Goal: Task Accomplishment & Management: Manage account settings

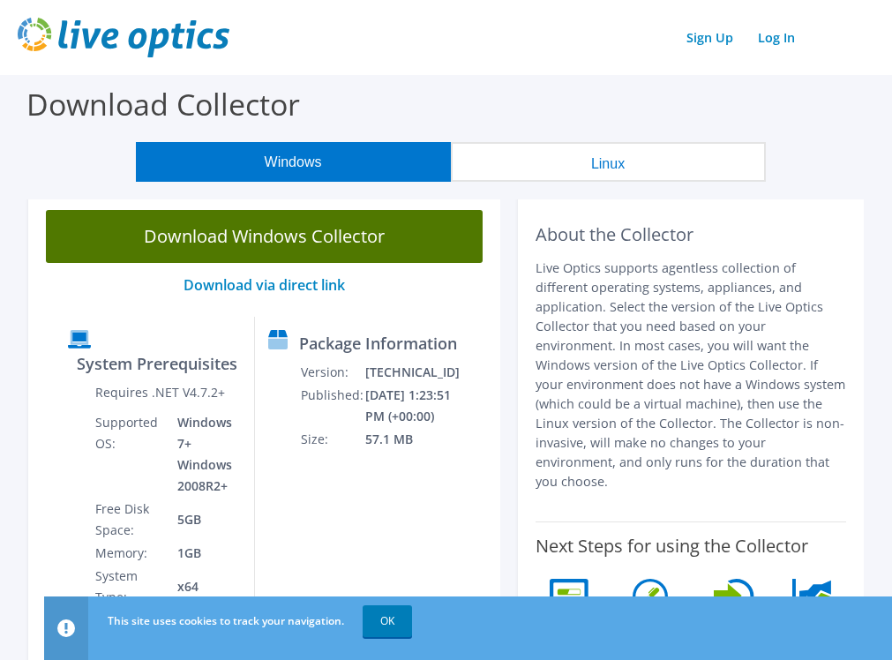
click at [312, 255] on link "Download Windows Collector" at bounding box center [264, 236] width 437 height 53
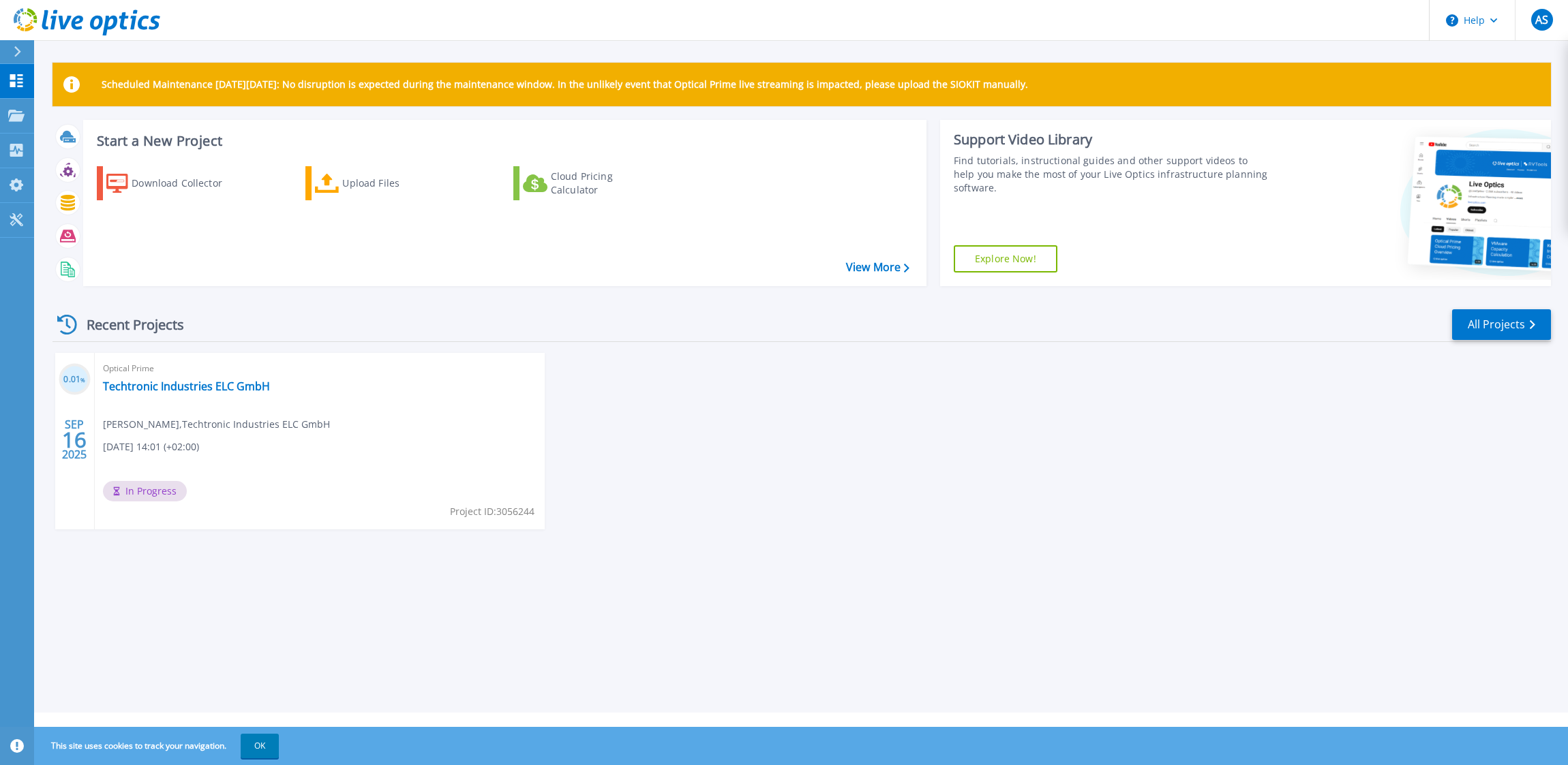
click at [205, 424] on span "Adrian Schenke , Techtronic Industries ELC GmbH" at bounding box center [216, 424] width 227 height 15
click at [213, 390] on link "Techtronic Industries ELC GmbH" at bounding box center [186, 387] width 167 height 14
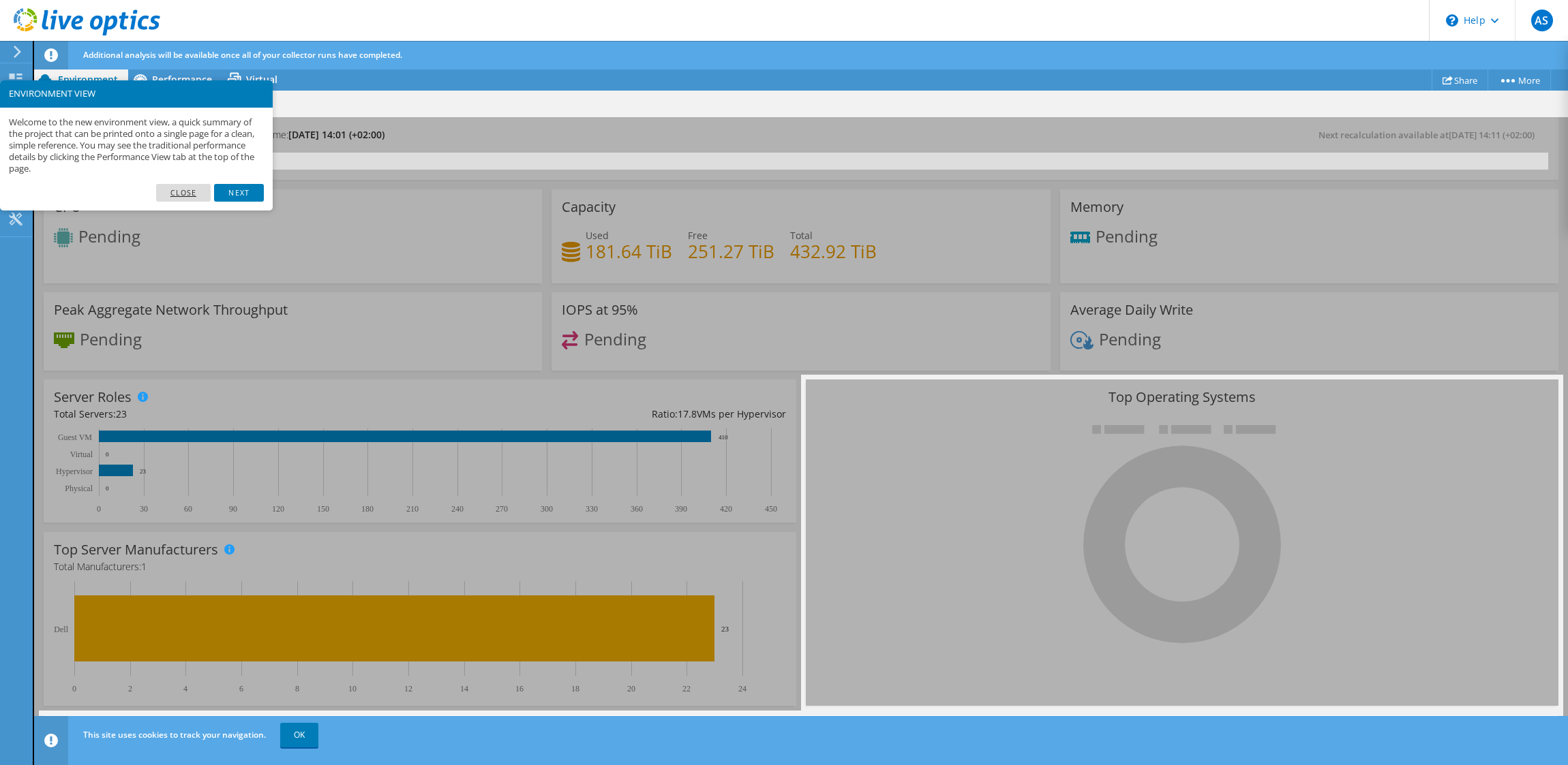
click at [202, 195] on link "Close" at bounding box center [183, 192] width 55 height 18
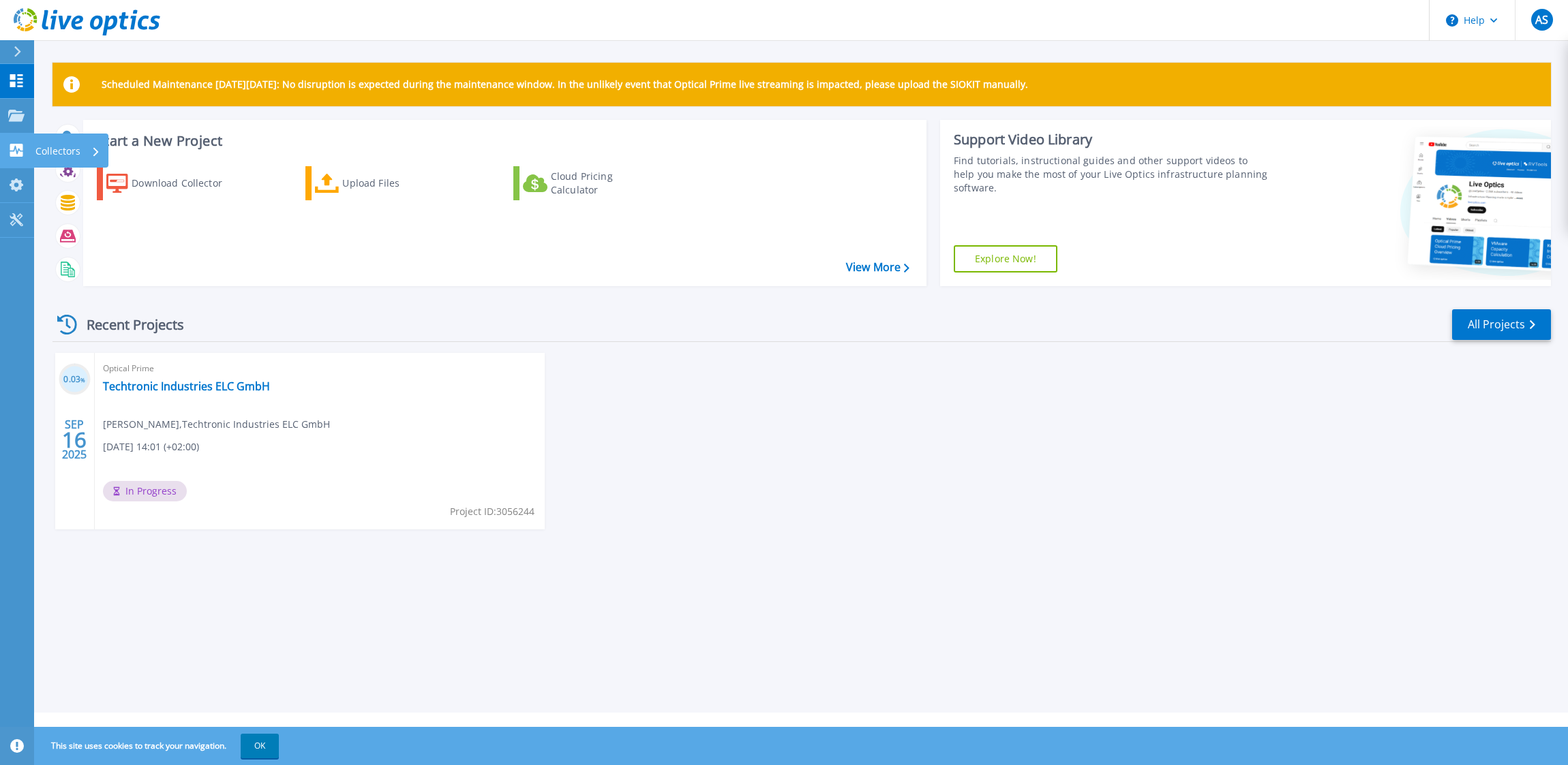
click at [64, 150] on p "Collectors" at bounding box center [58, 151] width 45 height 36
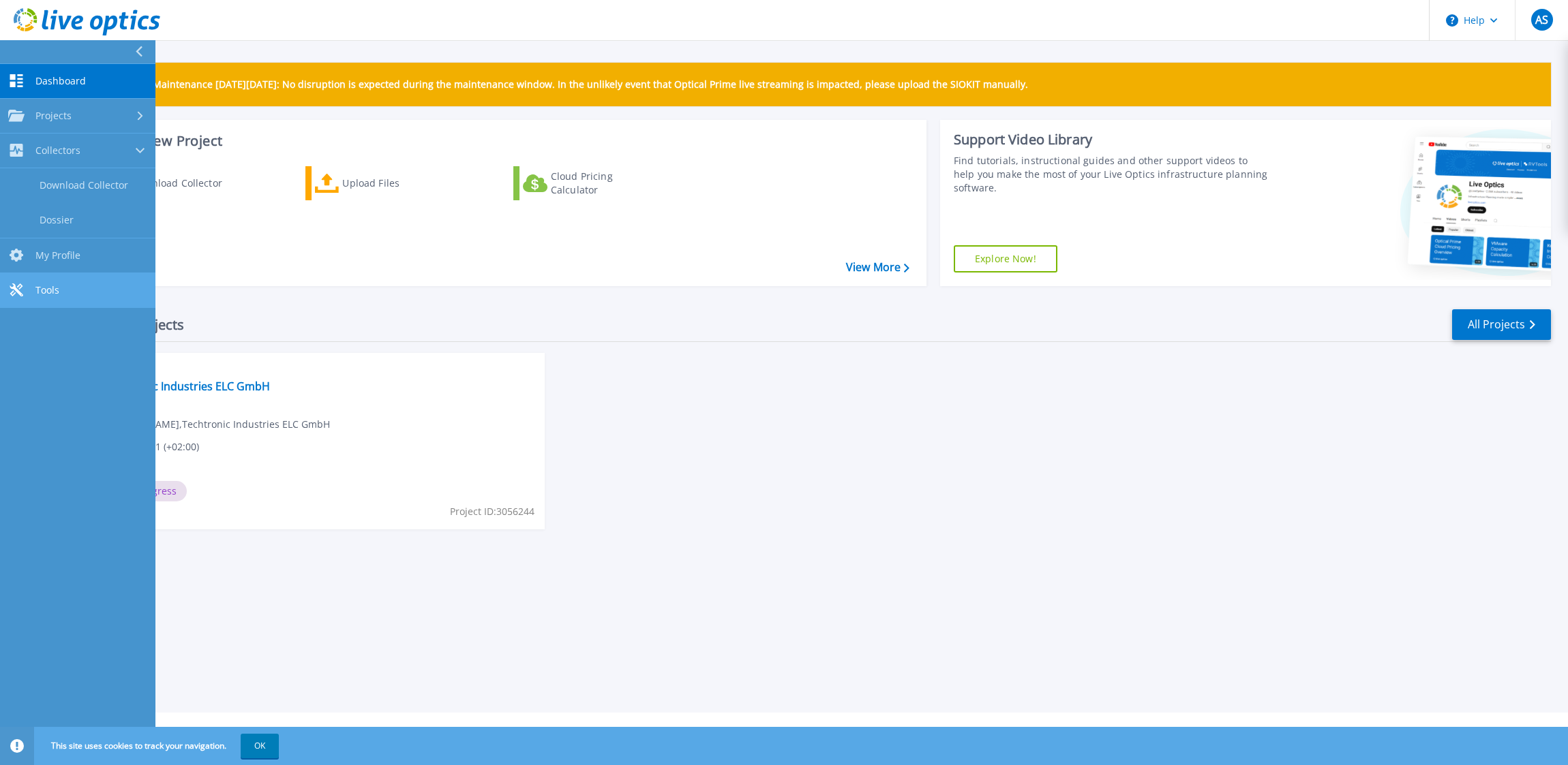
click at [67, 285] on link "Tools Tools" at bounding box center [77, 290] width 155 height 35
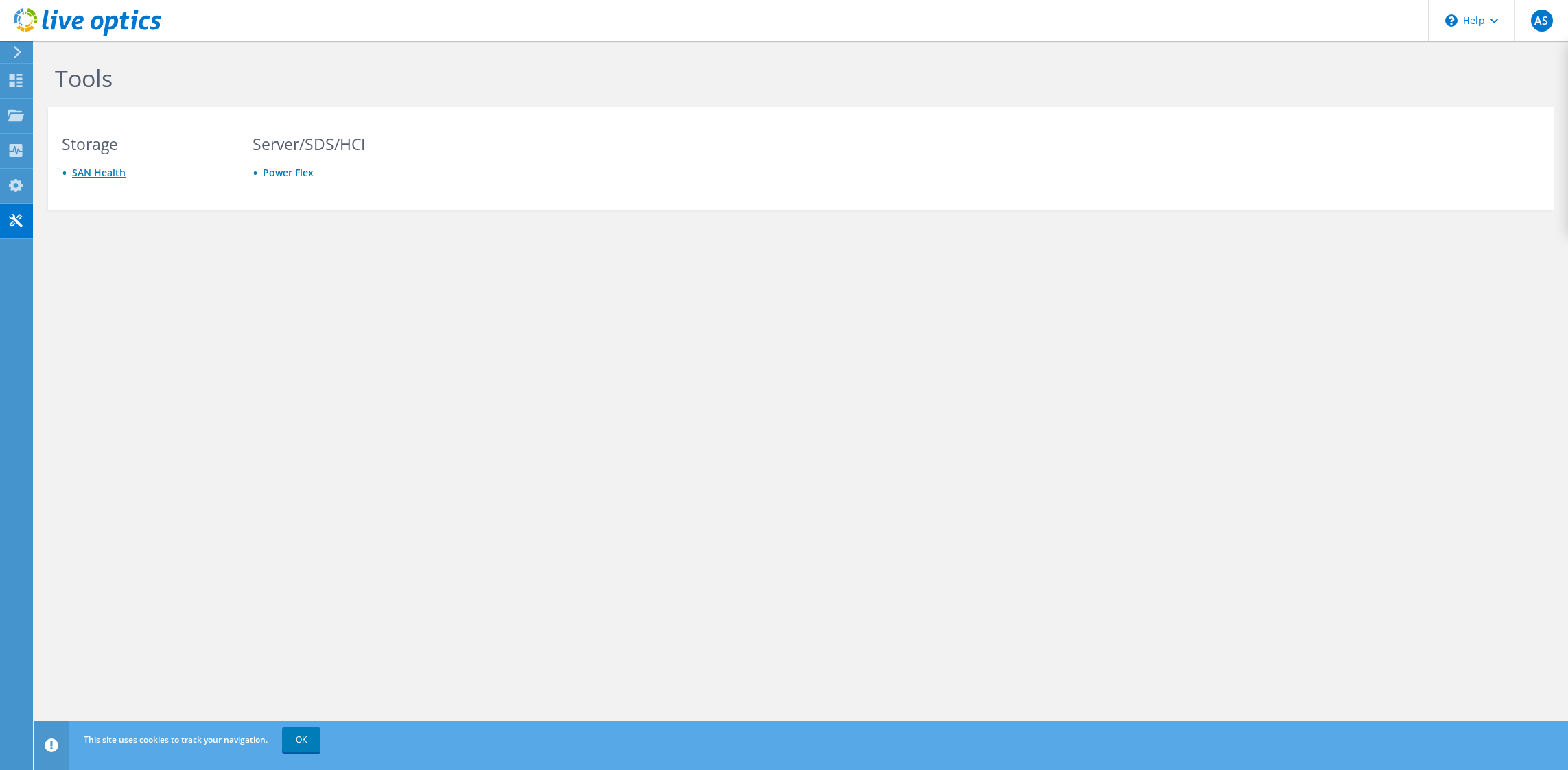
click at [86, 168] on link "SAN Health" at bounding box center [99, 172] width 54 height 13
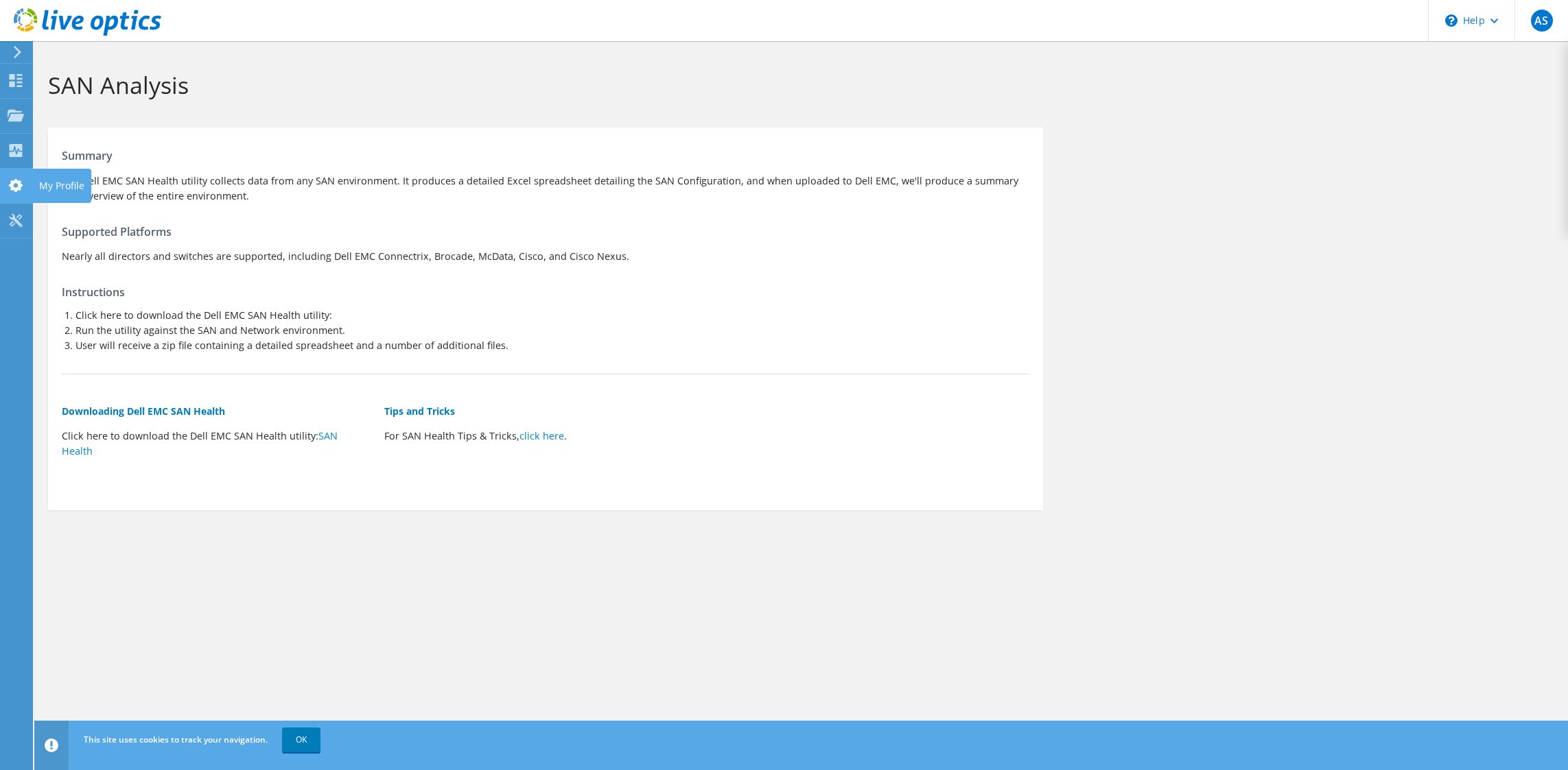
click at [23, 183] on icon at bounding box center [16, 185] width 16 height 13
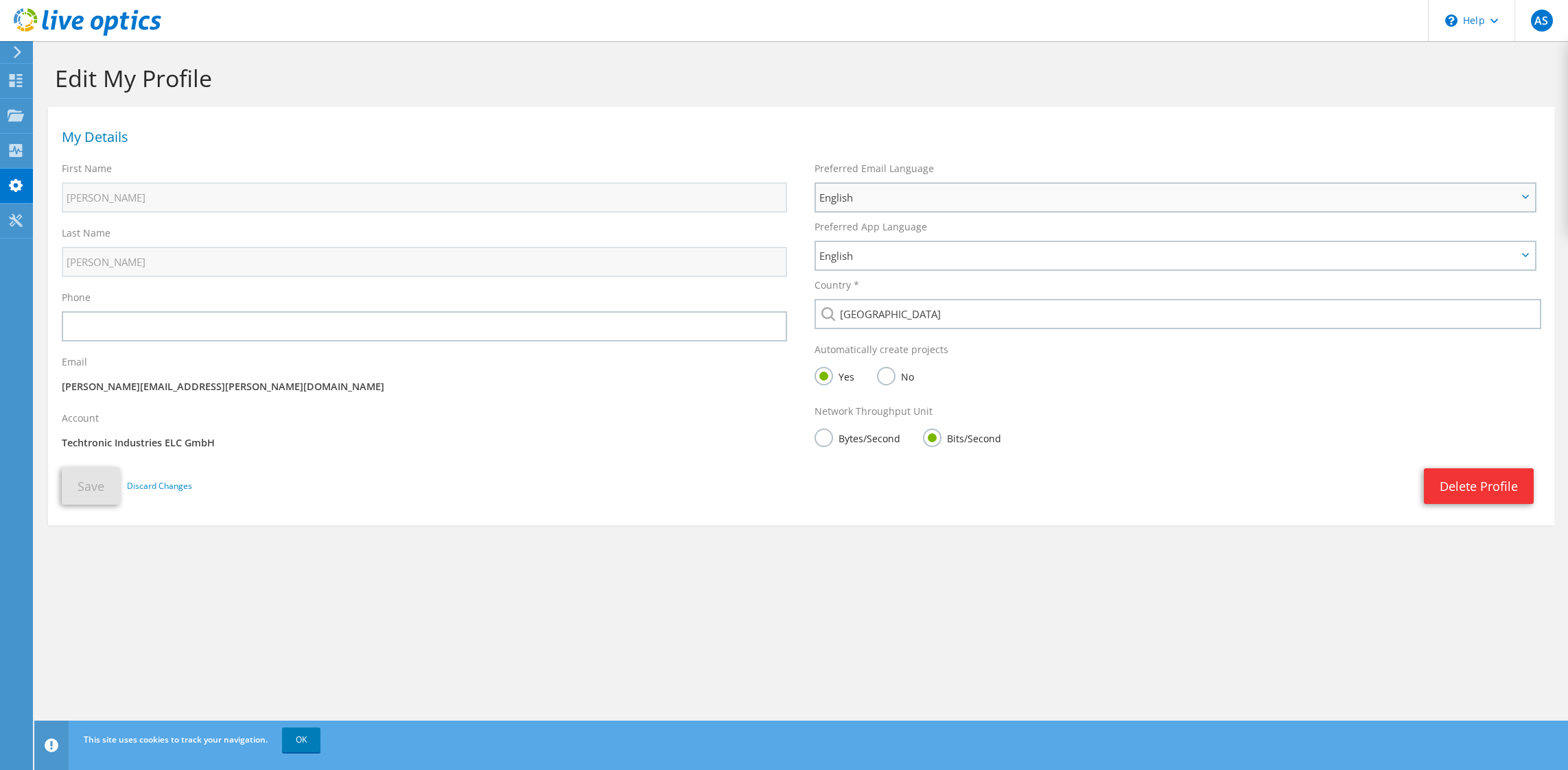
click at [1169, 187] on span "English" at bounding box center [1175, 197] width 718 height 27
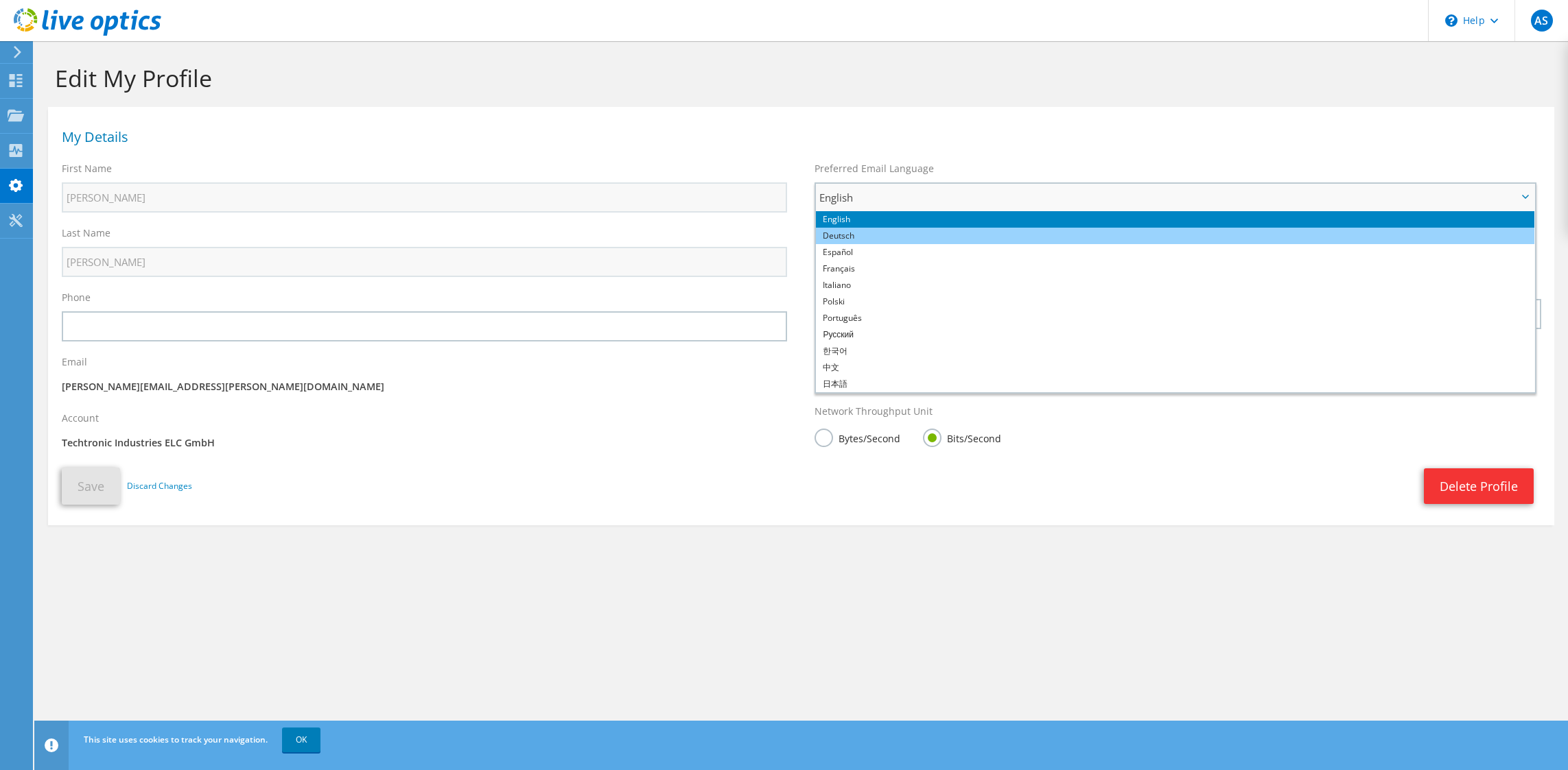
click at [878, 235] on li "Deutsch" at bounding box center [1175, 235] width 718 height 16
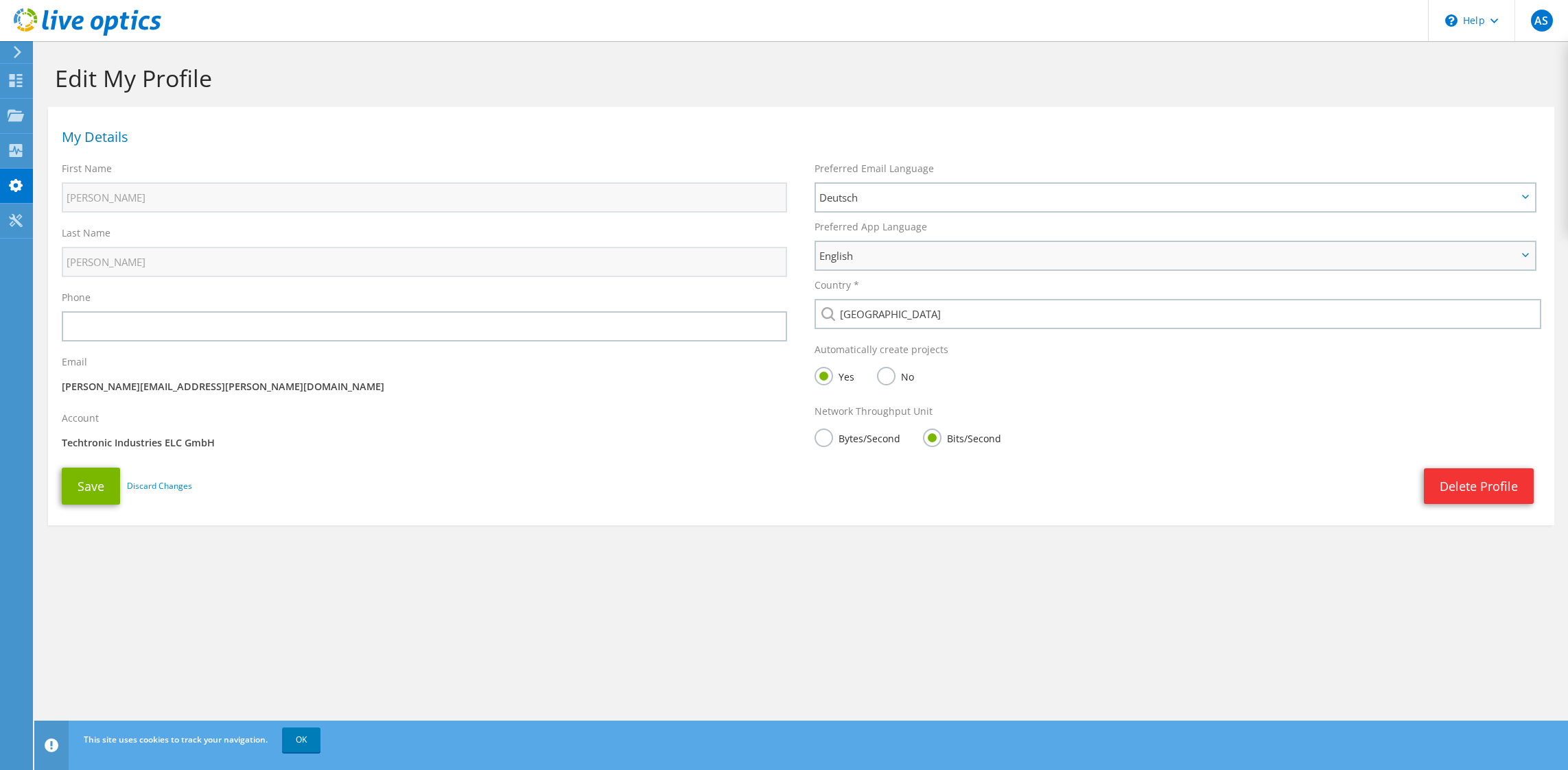
click at [879, 261] on span "English" at bounding box center [1168, 256] width 698 height 16
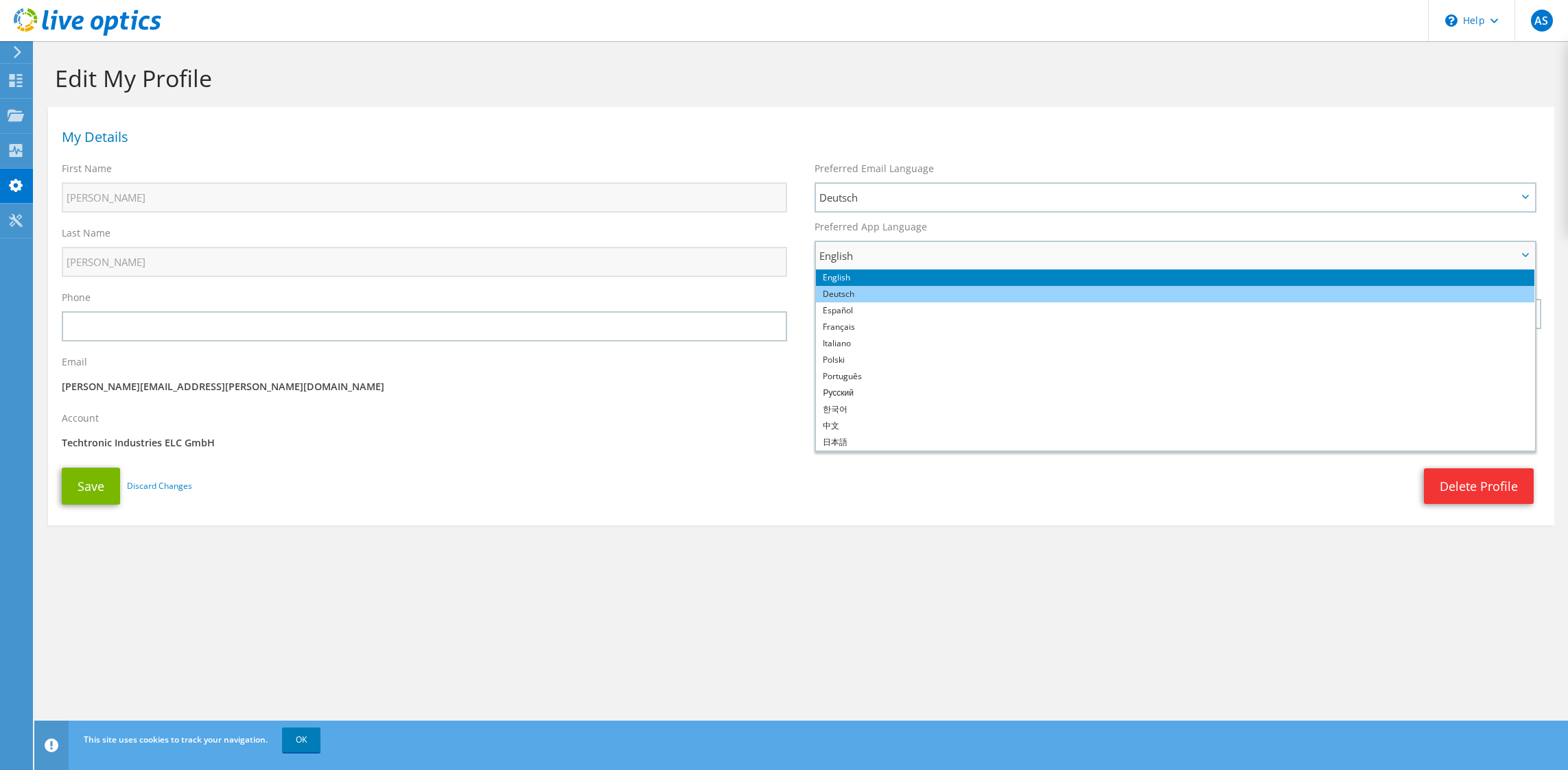
click at [871, 297] on li "Deutsch" at bounding box center [1175, 294] width 718 height 16
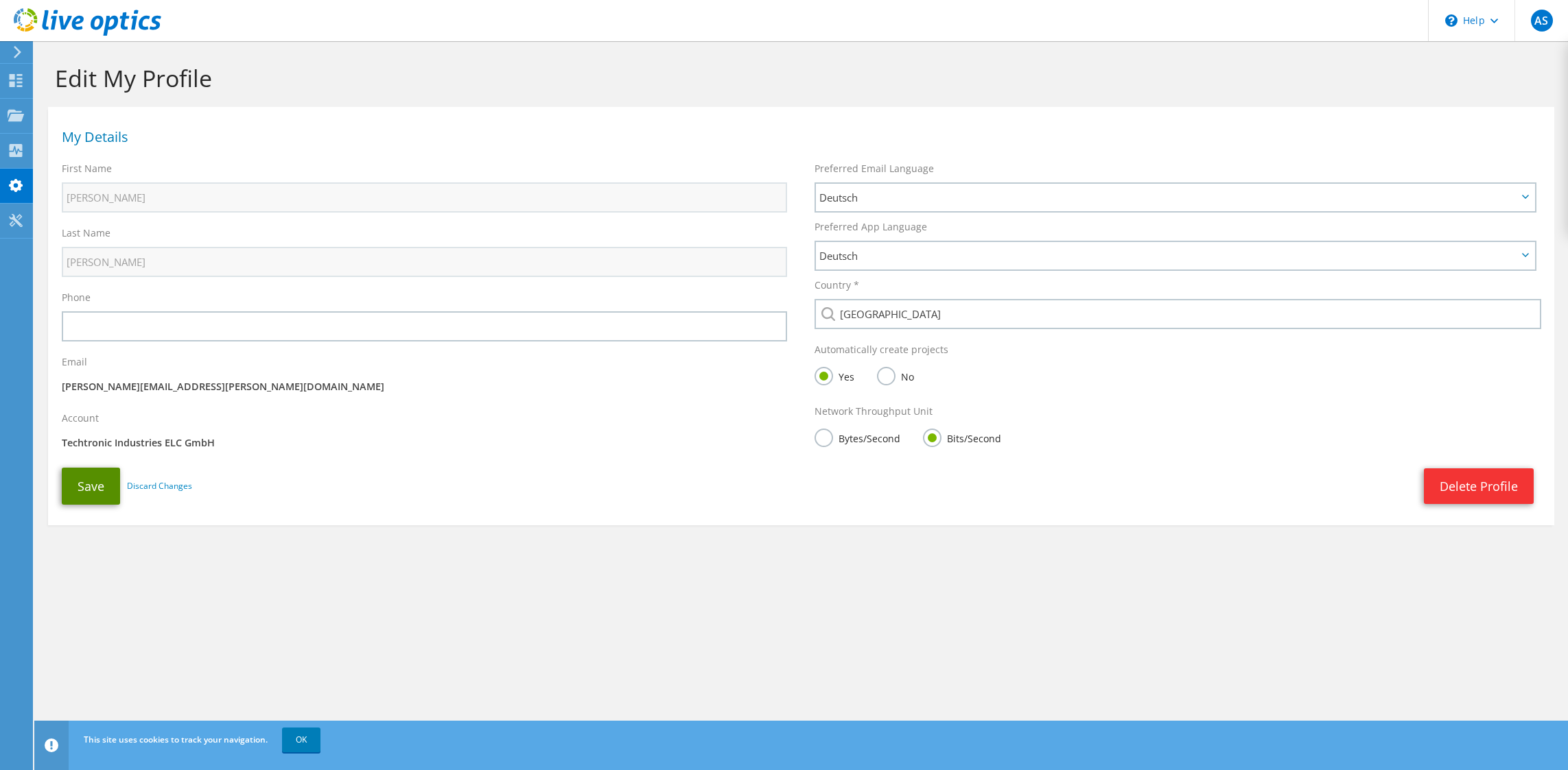
click at [103, 482] on button "Save" at bounding box center [90, 486] width 58 height 37
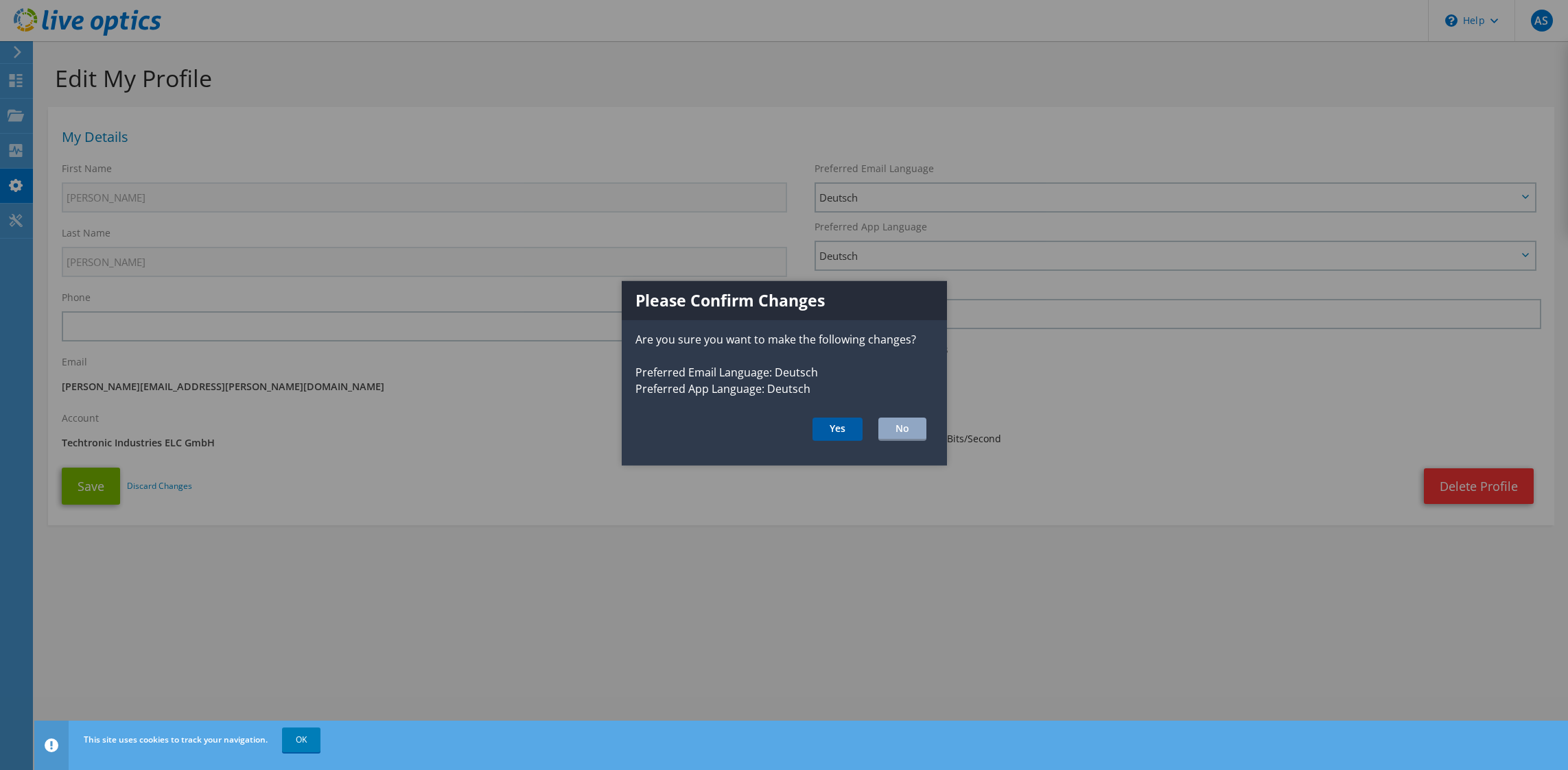
click at [836, 430] on button "Yes" at bounding box center [837, 430] width 50 height 23
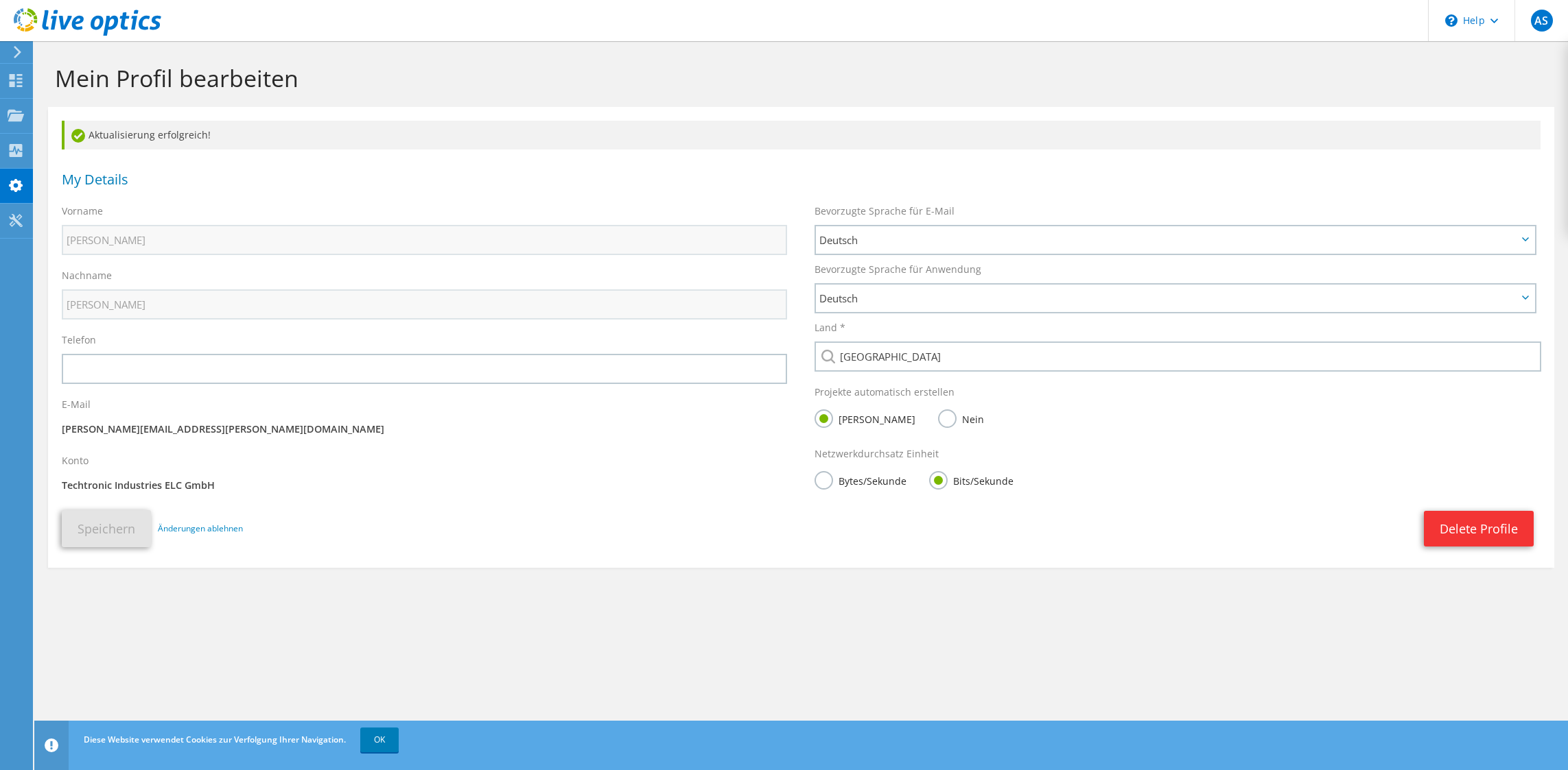
click at [816, 483] on label "Bytes/Sekunde" at bounding box center [861, 479] width 92 height 17
click at [0, 0] on input "Bytes/Sekunde" at bounding box center [0, 0] width 0 height 0
click at [147, 535] on button "Speichern" at bounding box center [106, 529] width 89 height 37
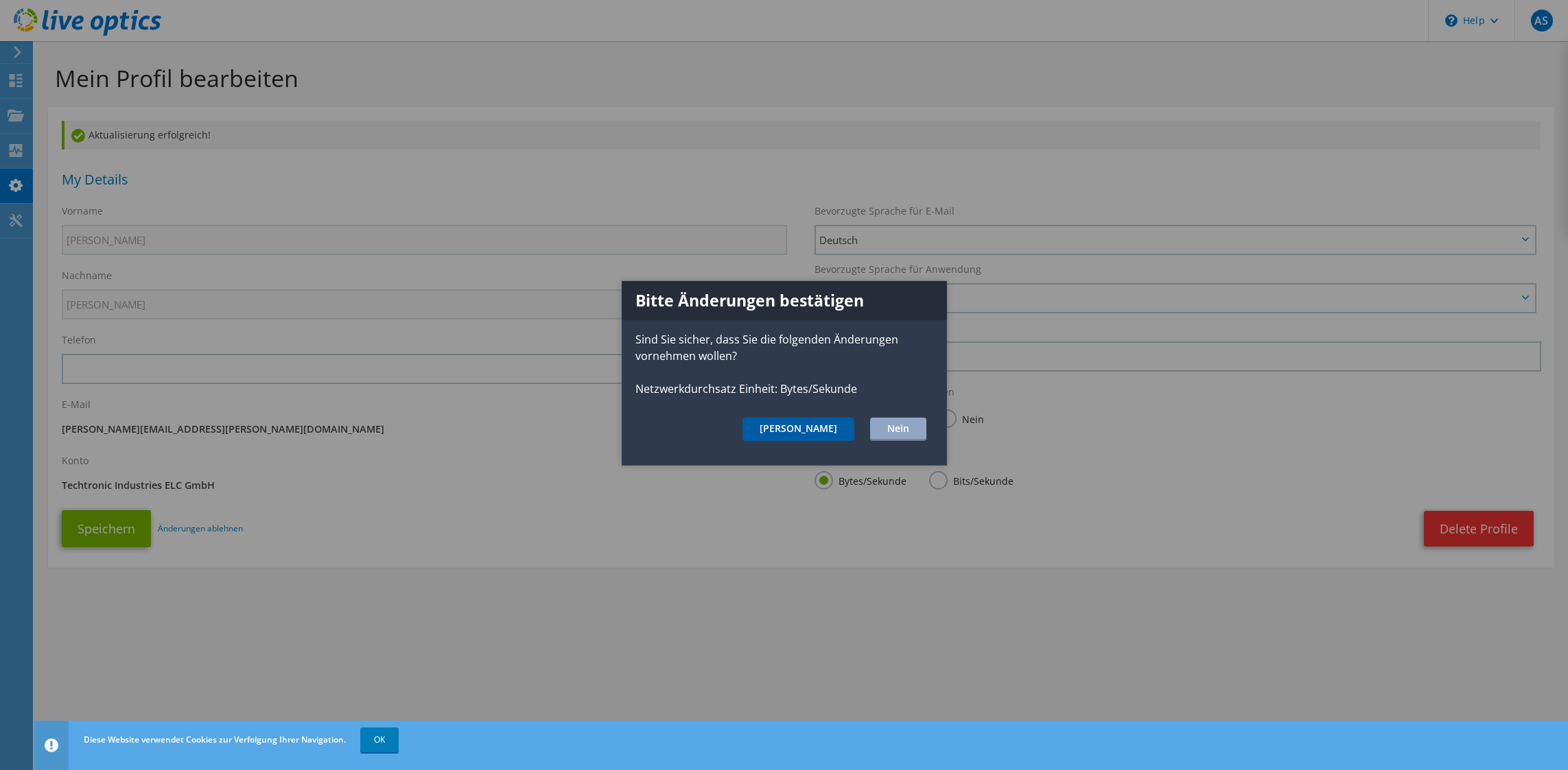
click at [847, 430] on button "Ja" at bounding box center [798, 430] width 112 height 23
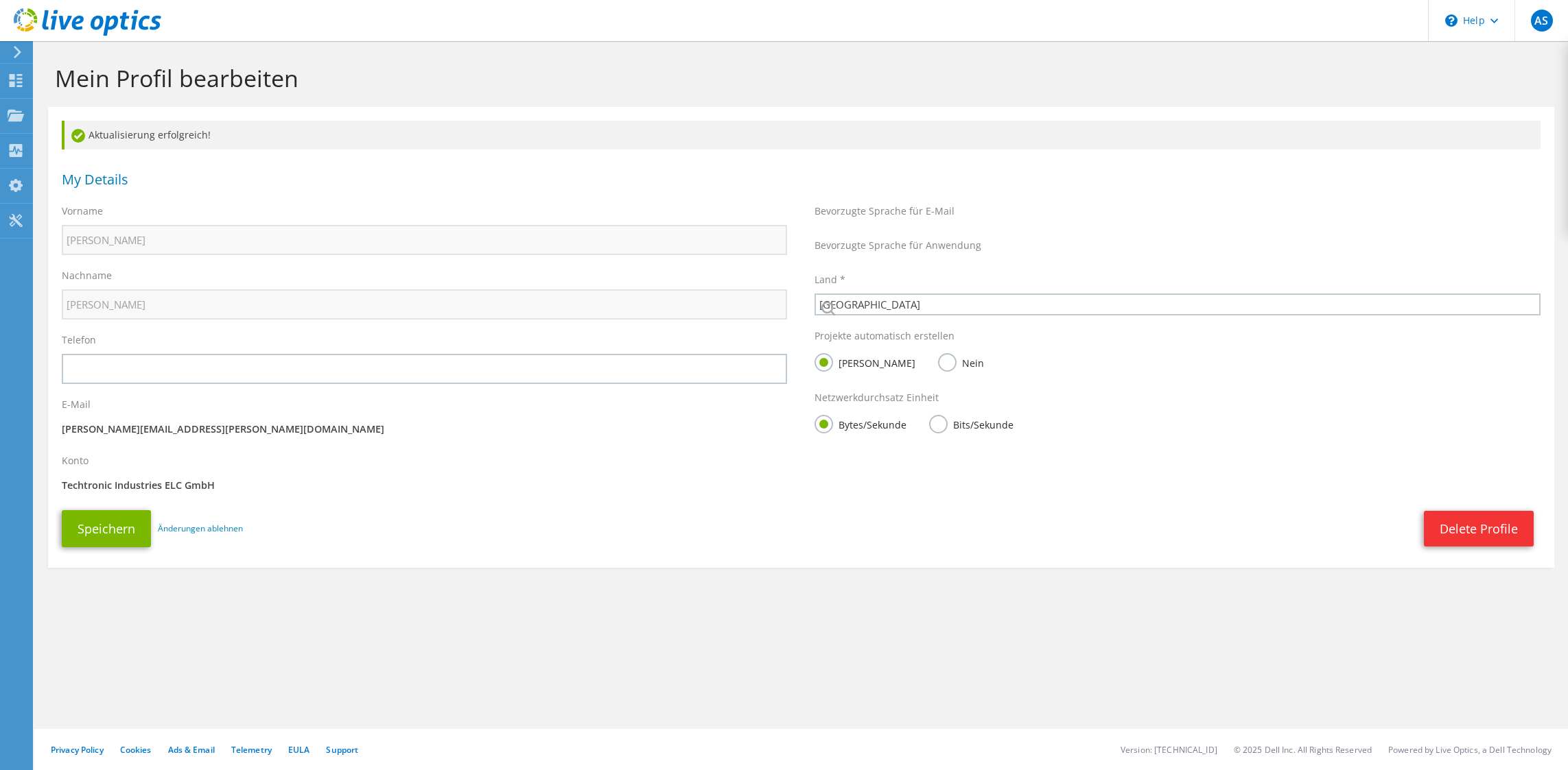
select select "56"
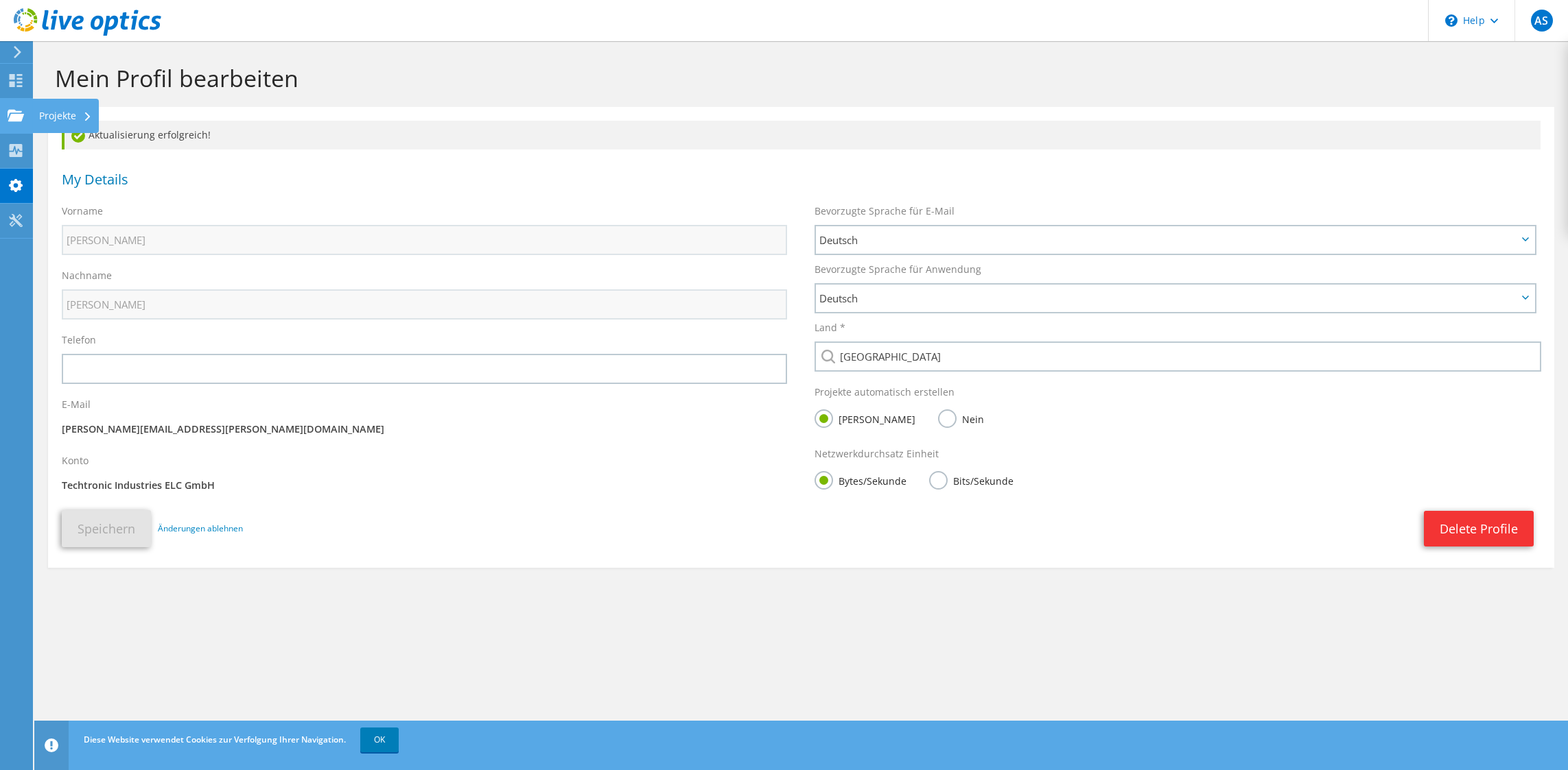
click at [47, 112] on div "Projekte" at bounding box center [65, 116] width 67 height 34
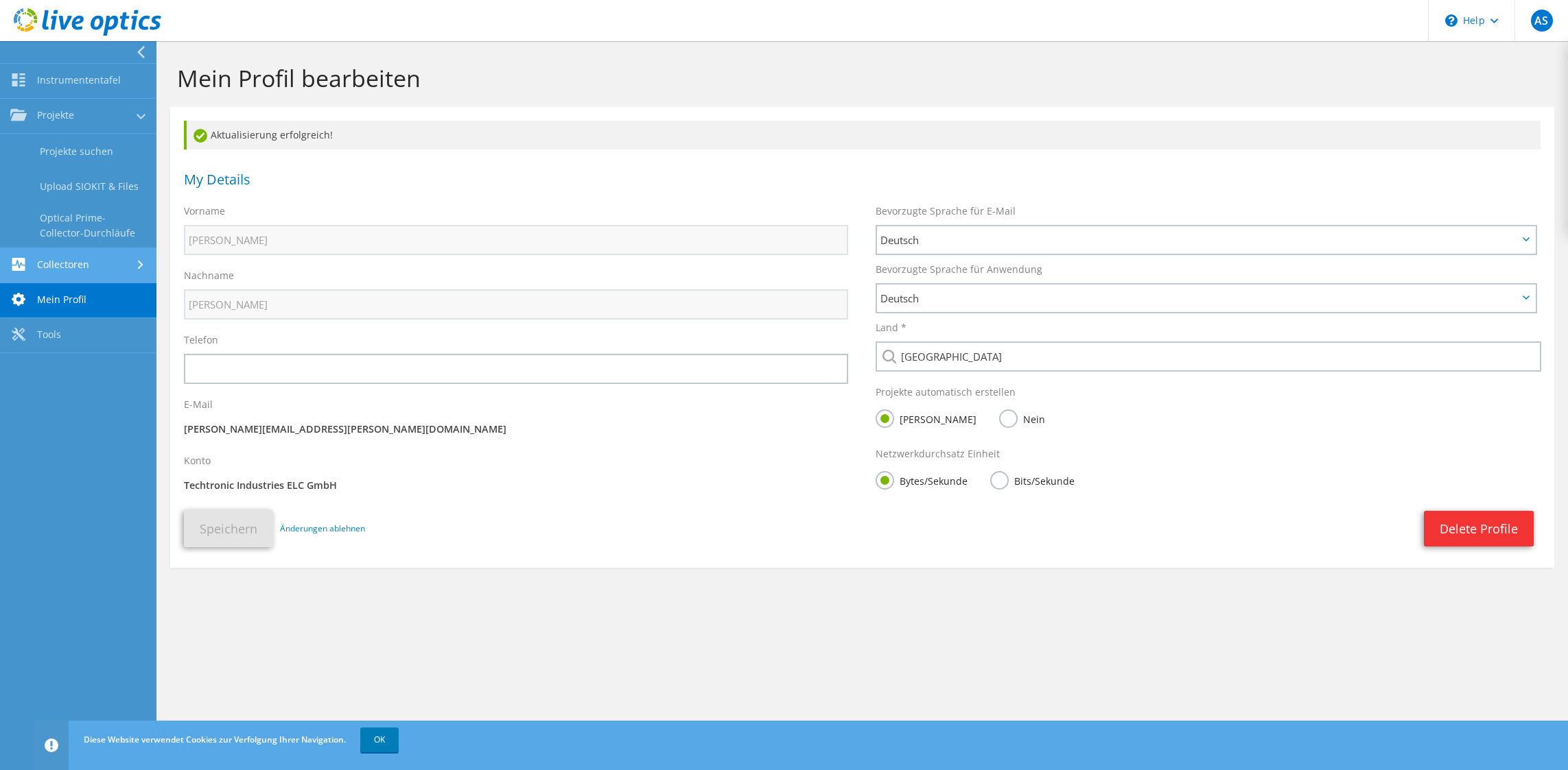
click at [62, 259] on link "Collectoren" at bounding box center [78, 266] width 156 height 35
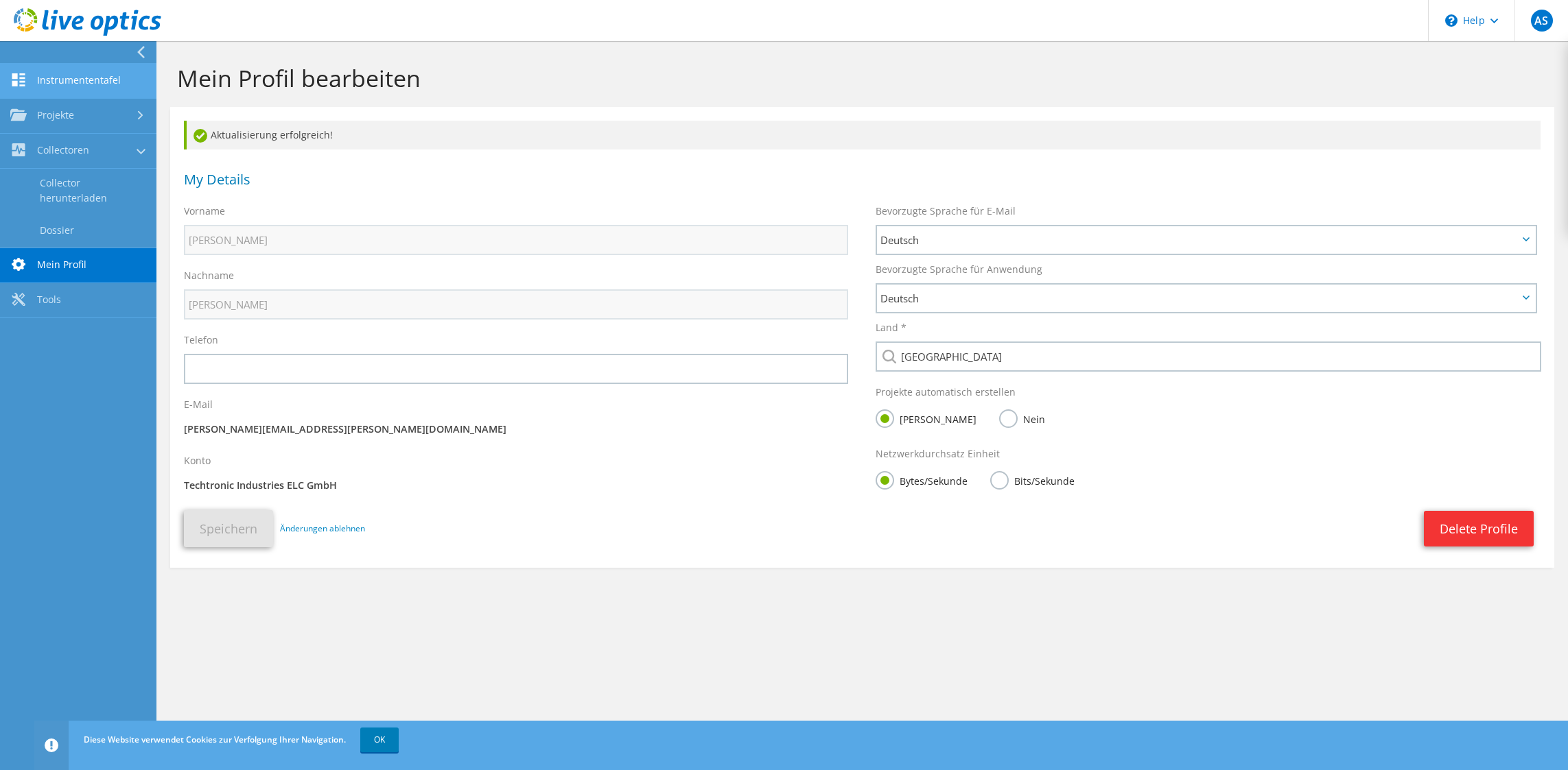
click at [85, 92] on link "Instrumententafel" at bounding box center [78, 81] width 156 height 35
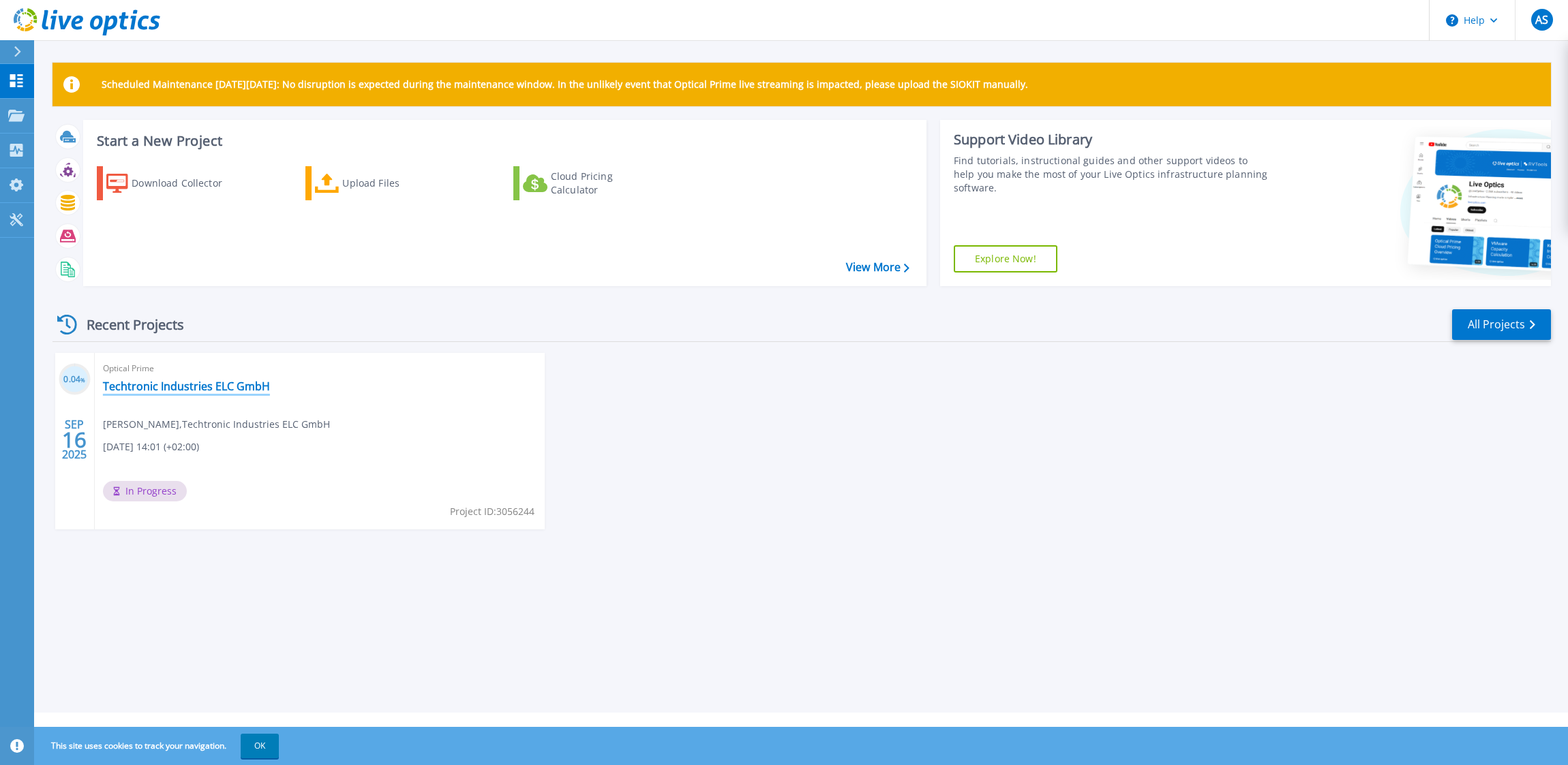
click at [179, 389] on link "Techtronic Industries ELC GmbH" at bounding box center [186, 387] width 167 height 14
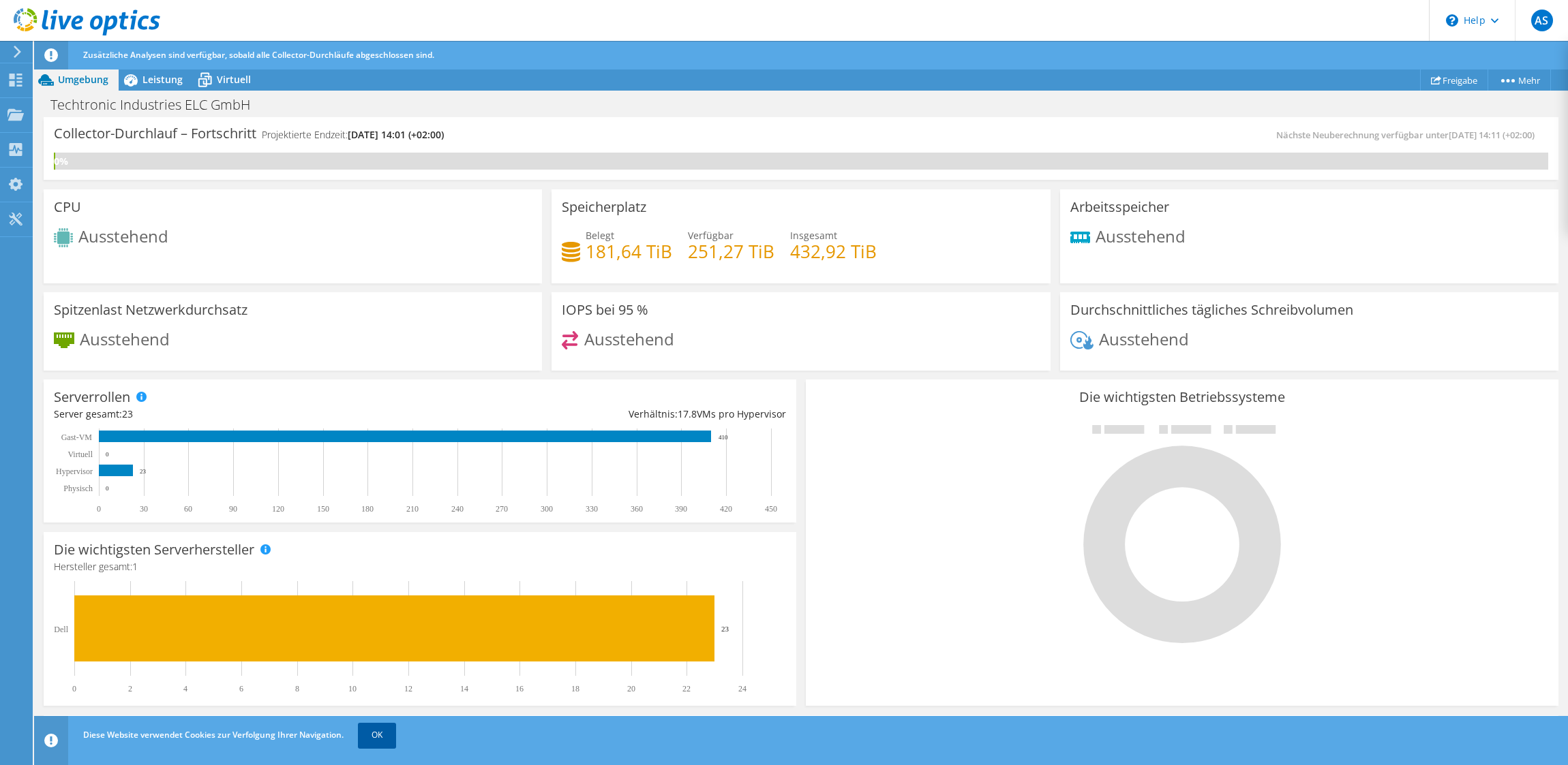
click at [403, 723] on div "Diese Website verwendet Cookies zur Verfolgung Ihrer Navigation. OK" at bounding box center [826, 735] width 1493 height 38
click at [387, 729] on link "OK" at bounding box center [376, 735] width 38 height 25
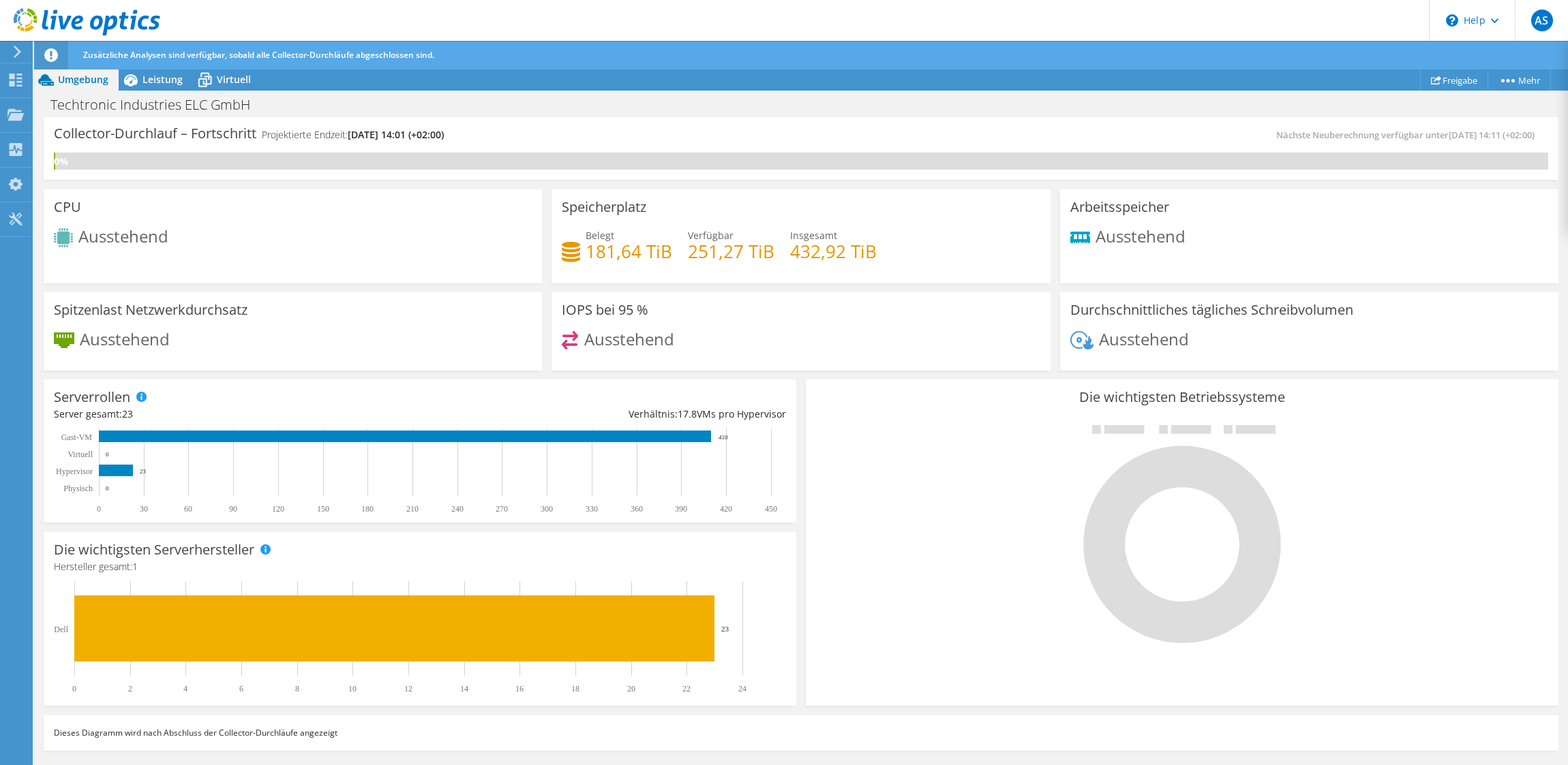
scroll to position [272, 0]
click at [996, 554] on div at bounding box center [1183, 533] width 732 height 229
click at [144, 394] on span at bounding box center [141, 397] width 9 height 9
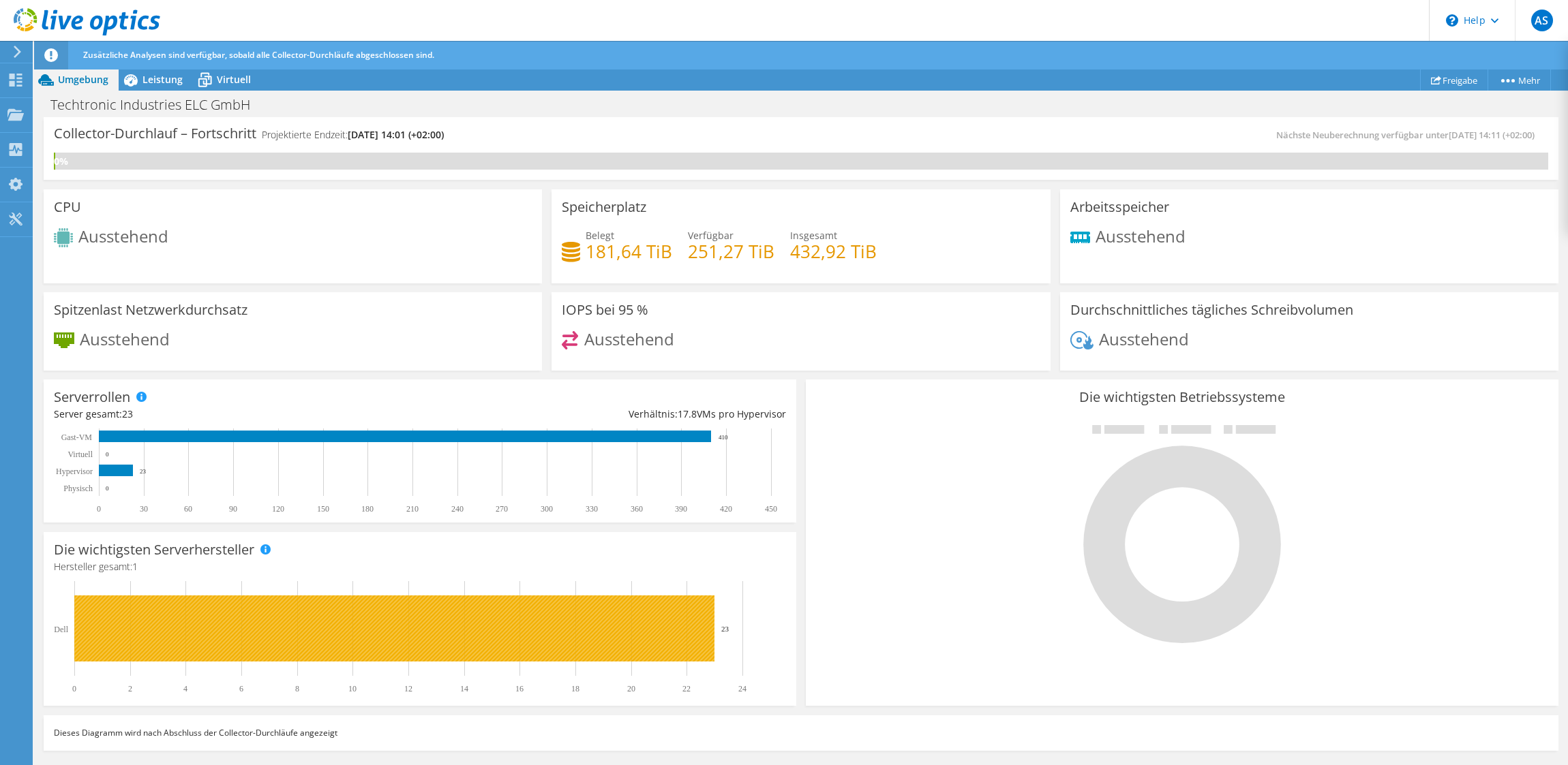
click at [287, 623] on rect at bounding box center [394, 628] width 640 height 66
